Goal: Use online tool/utility: Utilize a website feature to perform a specific function

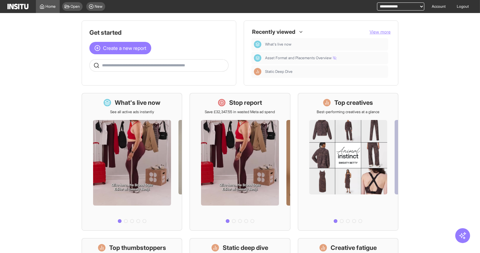
click at [286, 13] on main "Get started Create a new report Ask questions like: Which campaigns had the hig…" at bounding box center [240, 133] width 480 height 240
click at [431, 3] on link "Account" at bounding box center [438, 6] width 21 height 13
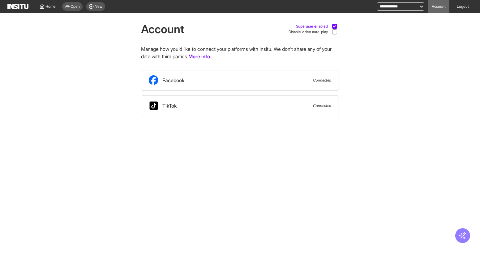
click at [333, 25] on icon at bounding box center [334, 26] width 3 height 3
click at [47, 9] on span "Home" at bounding box center [51, 6] width 10 height 5
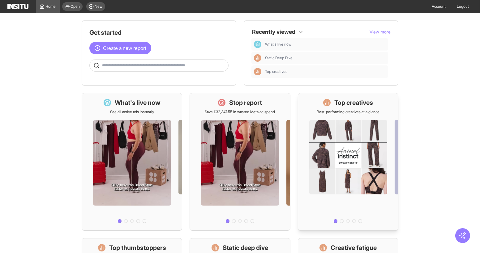
click at [343, 141] on div at bounding box center [348, 169] width 100 height 111
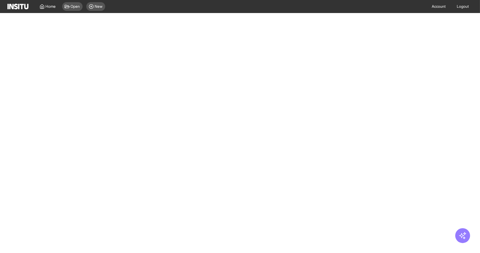
select select "**"
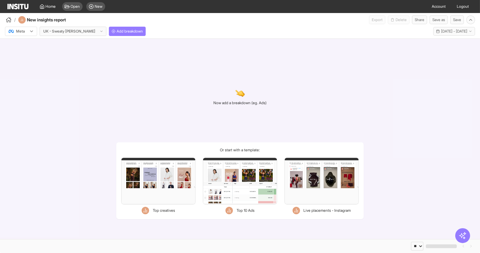
click at [155, 181] on div "Filters Format Static Video Static & Video Placement types Staged Staged Facebo…" at bounding box center [158, 181] width 74 height 46
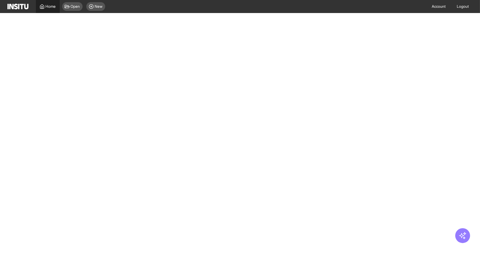
click at [49, 6] on span "Home" at bounding box center [51, 6] width 10 height 5
select select "**"
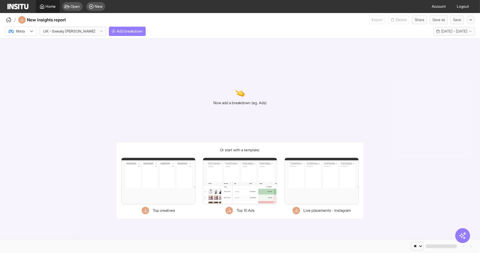
click at [47, 6] on span "Home" at bounding box center [51, 6] width 10 height 5
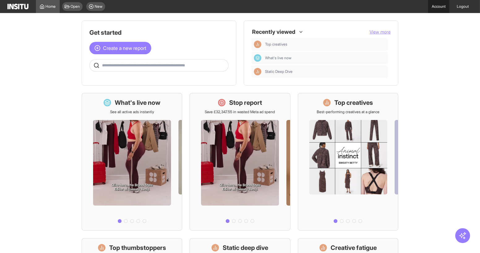
click at [439, 7] on link "Account" at bounding box center [438, 6] width 21 height 13
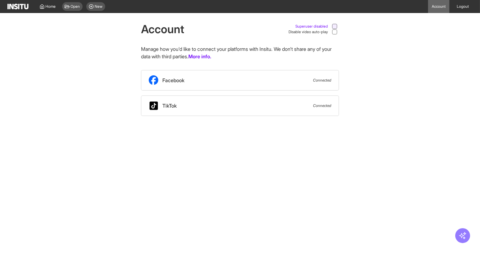
click at [333, 25] on div at bounding box center [334, 26] width 5 height 5
click at [49, 7] on span "Home" at bounding box center [51, 6] width 10 height 5
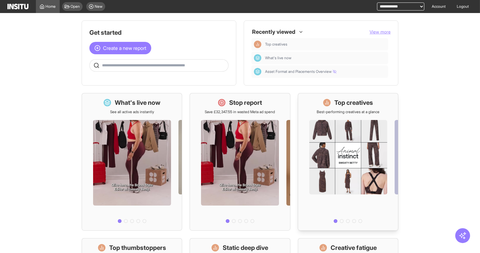
click at [337, 127] on div at bounding box center [348, 169] width 100 height 111
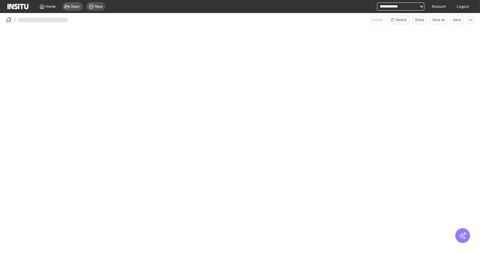
select select "**"
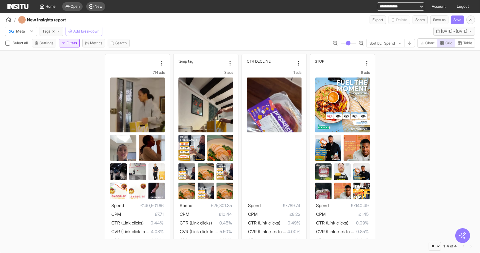
click at [69, 43] on button "Filters" at bounding box center [69, 43] width 21 height 9
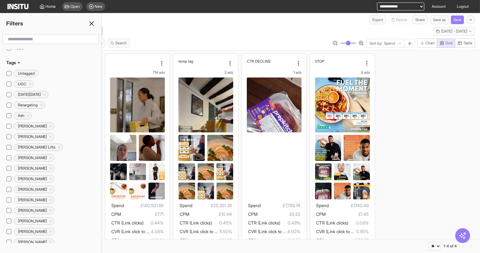
scroll to position [56, 0]
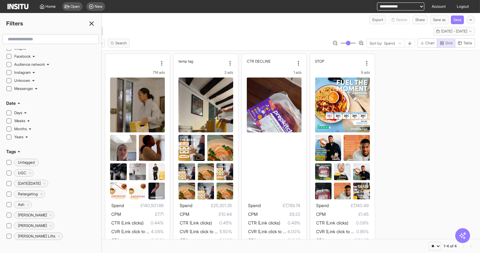
click at [91, 23] on line at bounding box center [92, 24] width 4 height 4
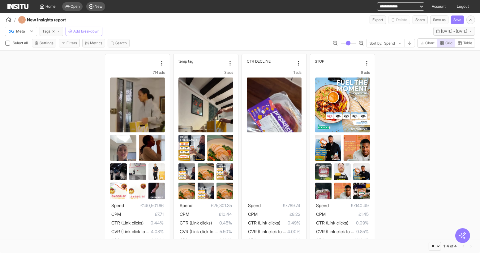
click at [213, 40] on div "Select all Settings Filters Metrics Search Sort by: Spend Chart Grid Table" at bounding box center [240, 44] width 480 height 12
click at [398, 39] on div "Sort by: Spend" at bounding box center [386, 43] width 38 height 9
click at [432, 65] on div "714 ads Spend £140,501.66 CPM £7.71 CTR (Link clicks) 0.44% CVR (Link click to …" at bounding box center [240, 157] width 480 height 215
click at [71, 46] on button "Filters" at bounding box center [69, 43] width 21 height 9
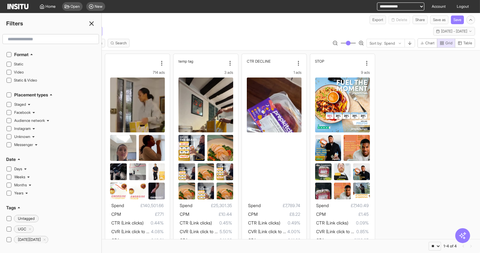
drag, startPoint x: 91, startPoint y: 25, endPoint x: 359, endPoint y: 48, distance: 268.8
click at [91, 25] on icon at bounding box center [91, 23] width 7 height 7
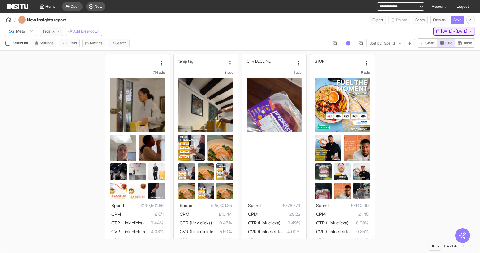
click at [450, 33] on span "[DATE] - [DATE]" at bounding box center [454, 31] width 26 height 5
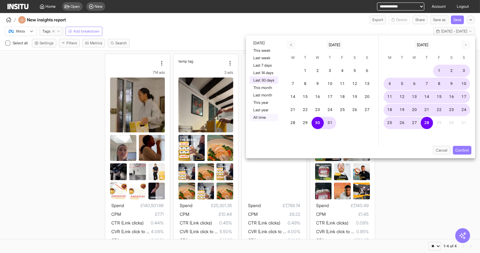
click at [262, 119] on button "All time" at bounding box center [264, 117] width 28 height 7
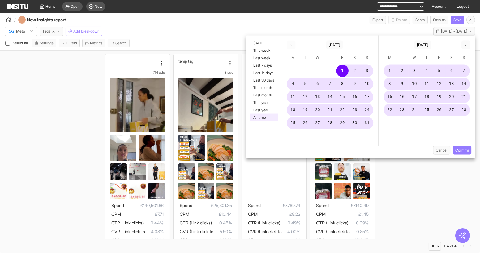
click at [467, 148] on button "Confirm" at bounding box center [462, 150] width 19 height 9
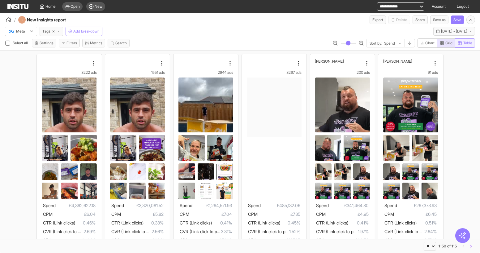
click at [463, 46] on button "Table" at bounding box center [465, 42] width 20 height 9
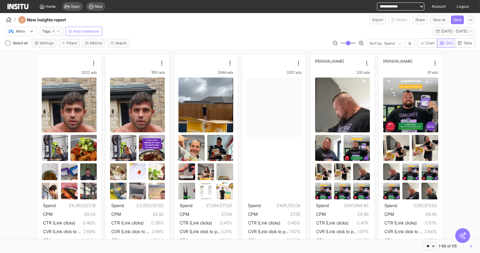
click at [450, 45] on span "Grid" at bounding box center [449, 43] width 7 height 5
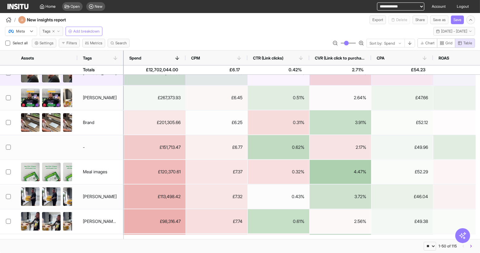
scroll to position [56, 0]
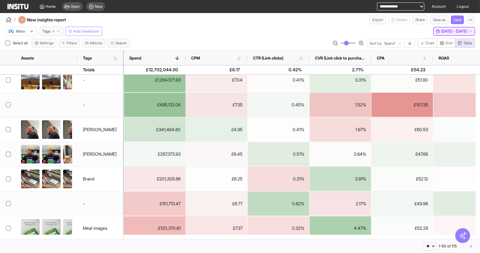
click at [441, 31] on span "[DATE] - [DATE]" at bounding box center [454, 31] width 26 height 5
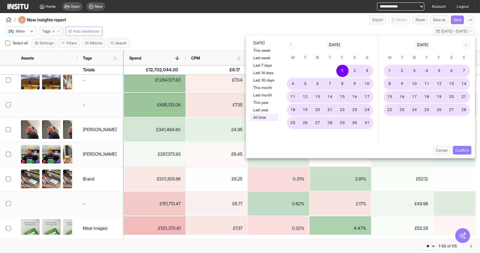
click at [183, 26] on div "Meta Tags Add breakdown All time - [DATE] - [DATE] [DATE] - [DATE]" at bounding box center [240, 30] width 480 height 12
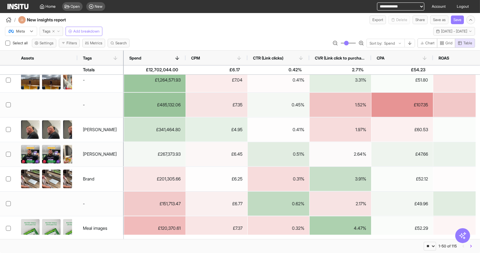
drag, startPoint x: 42, startPoint y: 33, endPoint x: 48, endPoint y: 35, distance: 6.7
click at [43, 33] on span "Tags" at bounding box center [46, 31] width 8 height 5
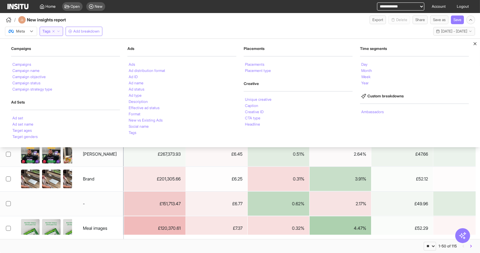
click at [254, 20] on div "/ New insights report Export Delete Share Save as Save" at bounding box center [240, 18] width 480 height 11
